Goal: Find specific page/section: Find specific page/section

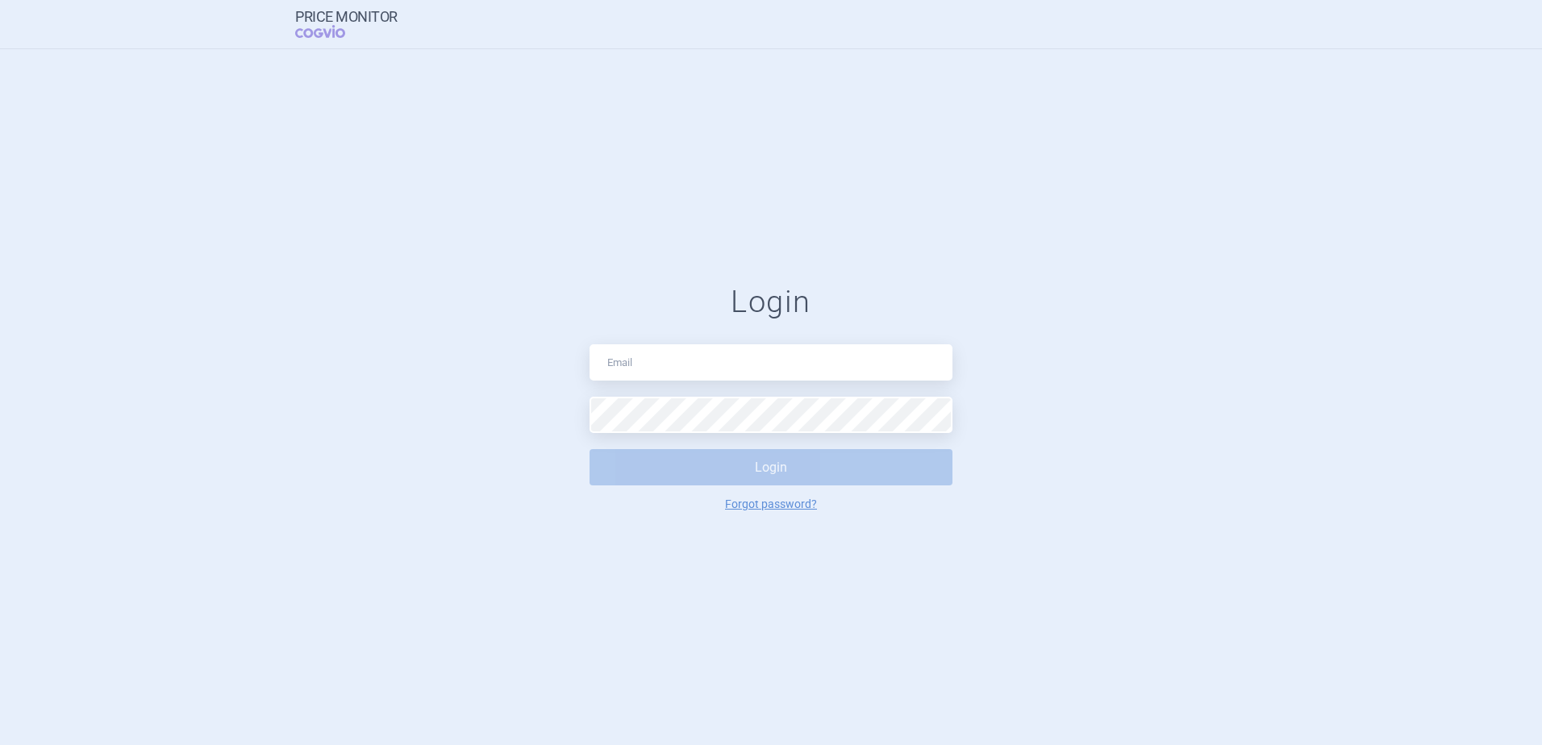
click at [683, 367] on input "text" at bounding box center [771, 362] width 363 height 36
type input "[PERSON_NAME][EMAIL_ADDRESS][PERSON_NAME][DOMAIN_NAME]"
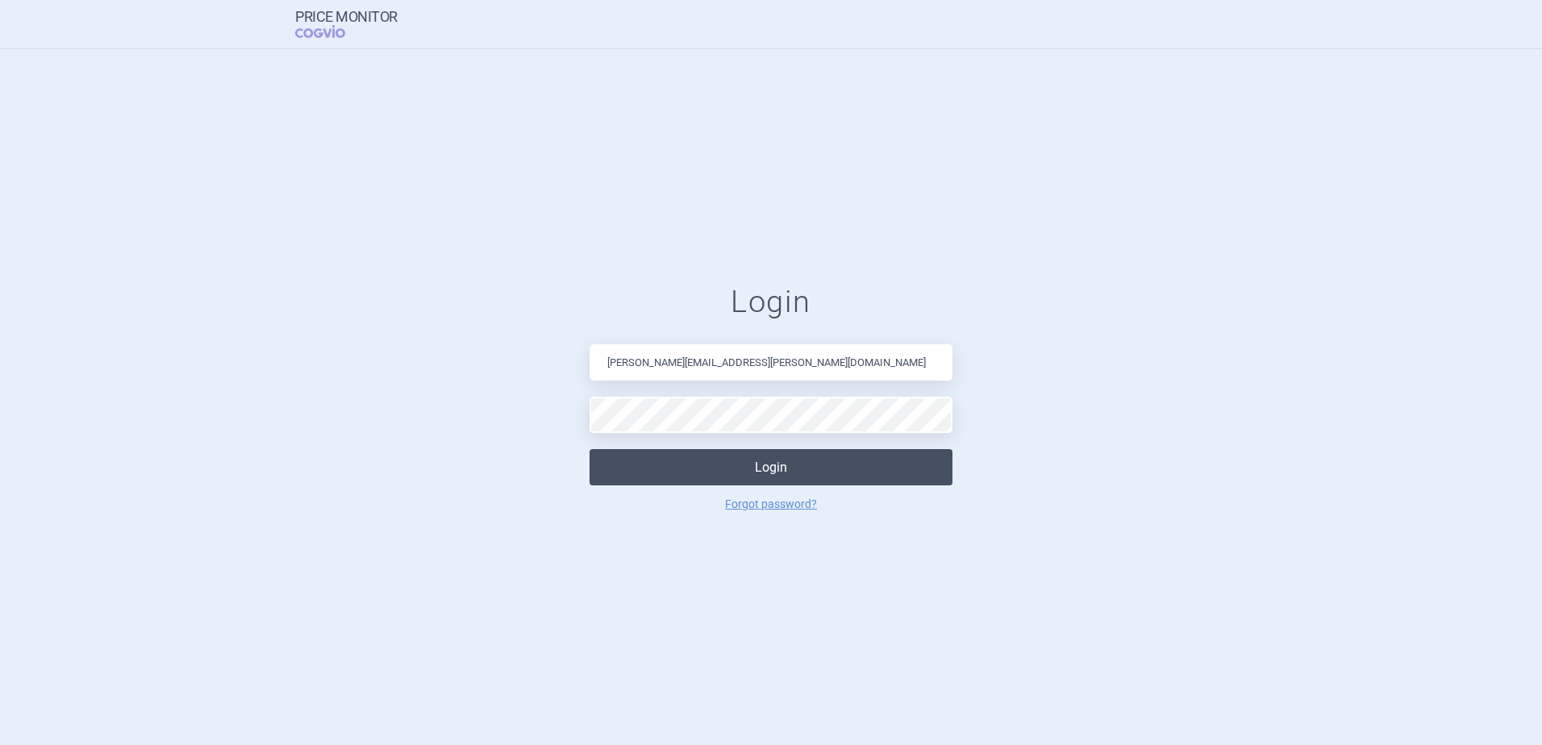
click at [720, 456] on button "Login" at bounding box center [771, 467] width 363 height 36
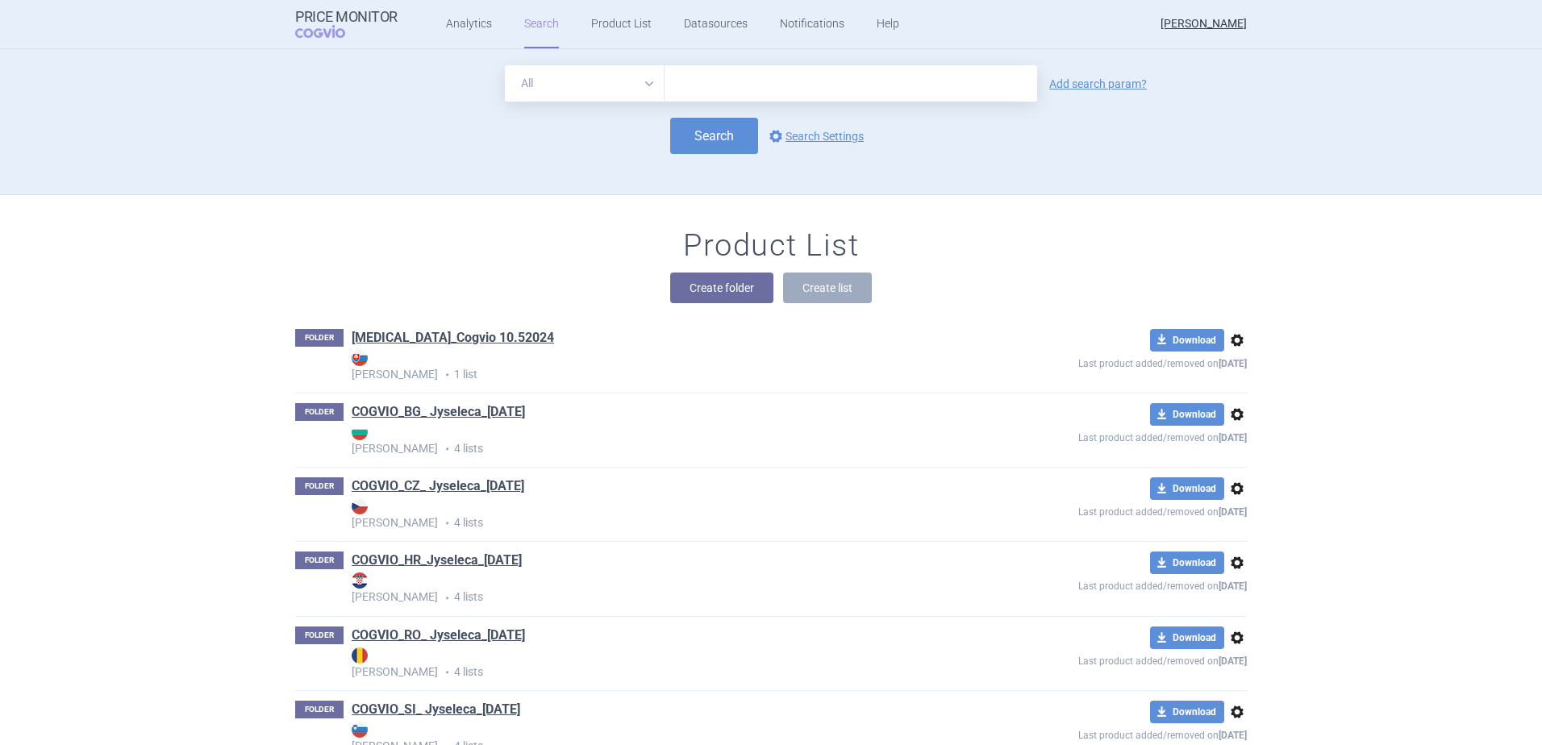
click at [828, 87] on input "text" at bounding box center [851, 83] width 373 height 36
type input "rezzayo"
click at [709, 286] on button "Create folder" at bounding box center [721, 288] width 103 height 31
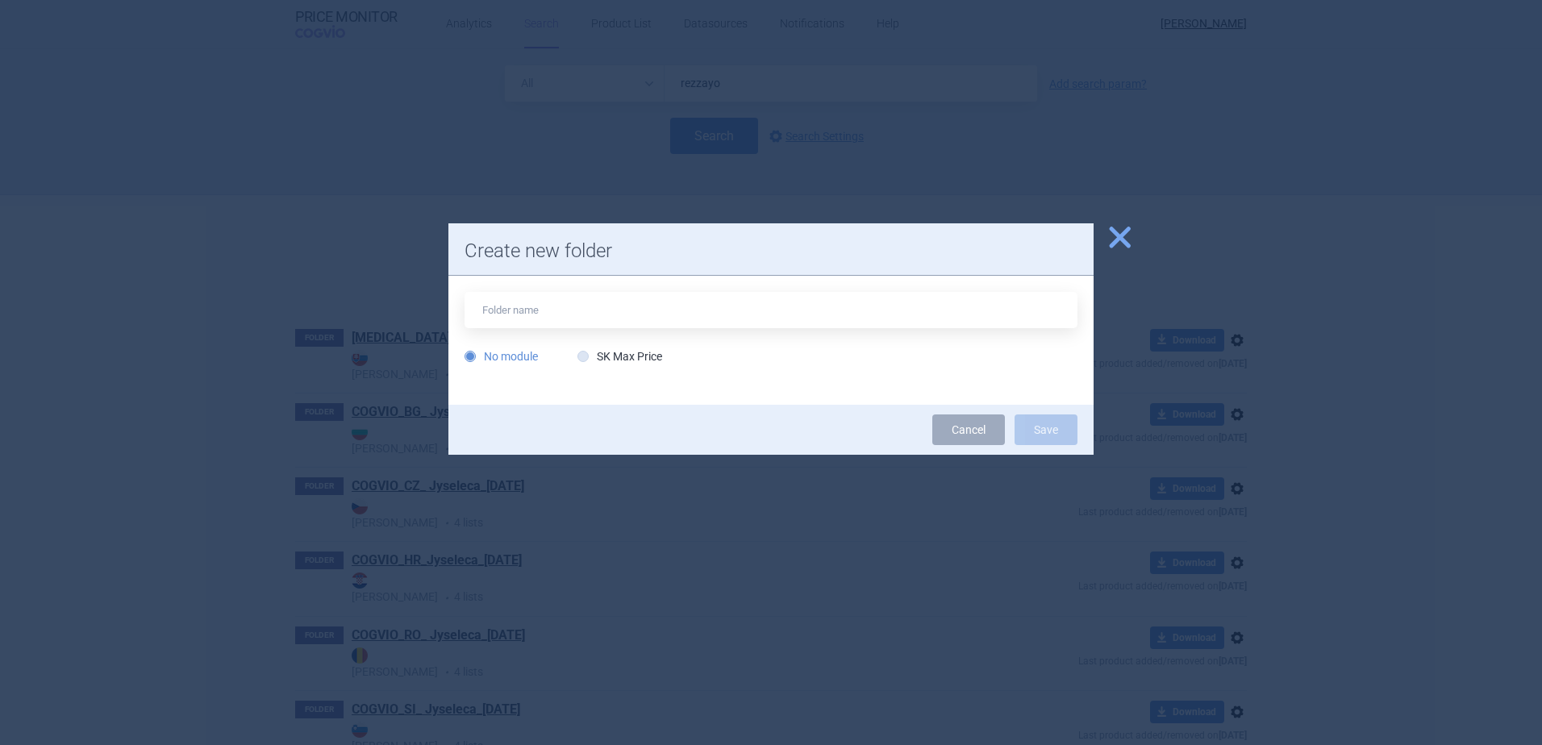
click at [1122, 236] on span "close" at bounding box center [1120, 237] width 28 height 28
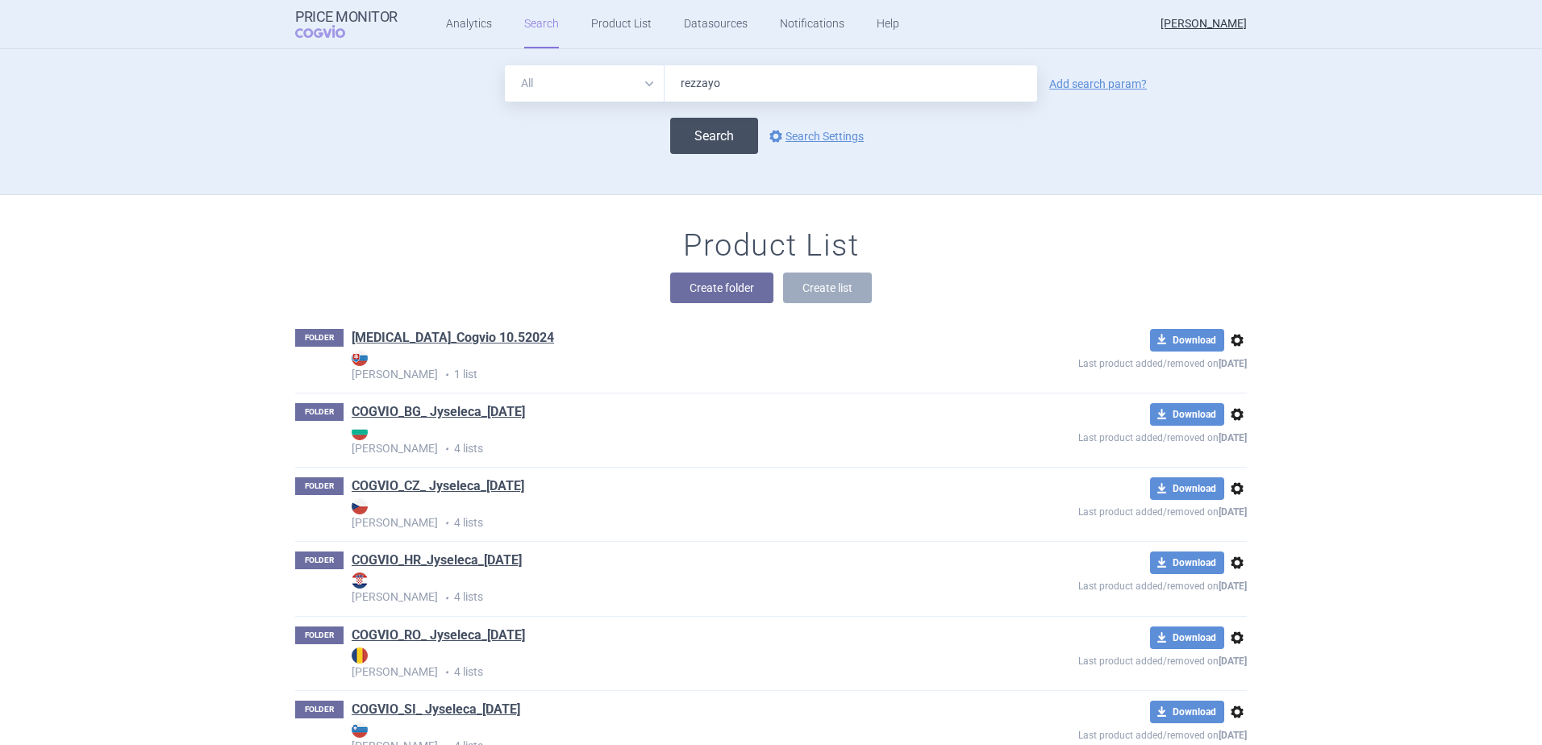
click at [716, 136] on button "Search" at bounding box center [714, 136] width 88 height 36
